Goal: Check status

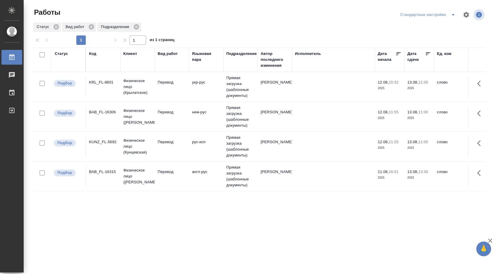
click at [428, 13] on div "Стандартные настройки" at bounding box center [429, 14] width 60 height 9
click at [452, 14] on icon "split button" at bounding box center [452, 14] width 3 height 1
click at [423, 26] on li "В работе" at bounding box center [428, 26] width 62 height 9
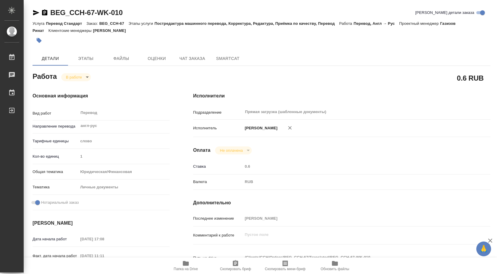
scroll to position [242, 0]
